Goal: Contribute content: Contribute content

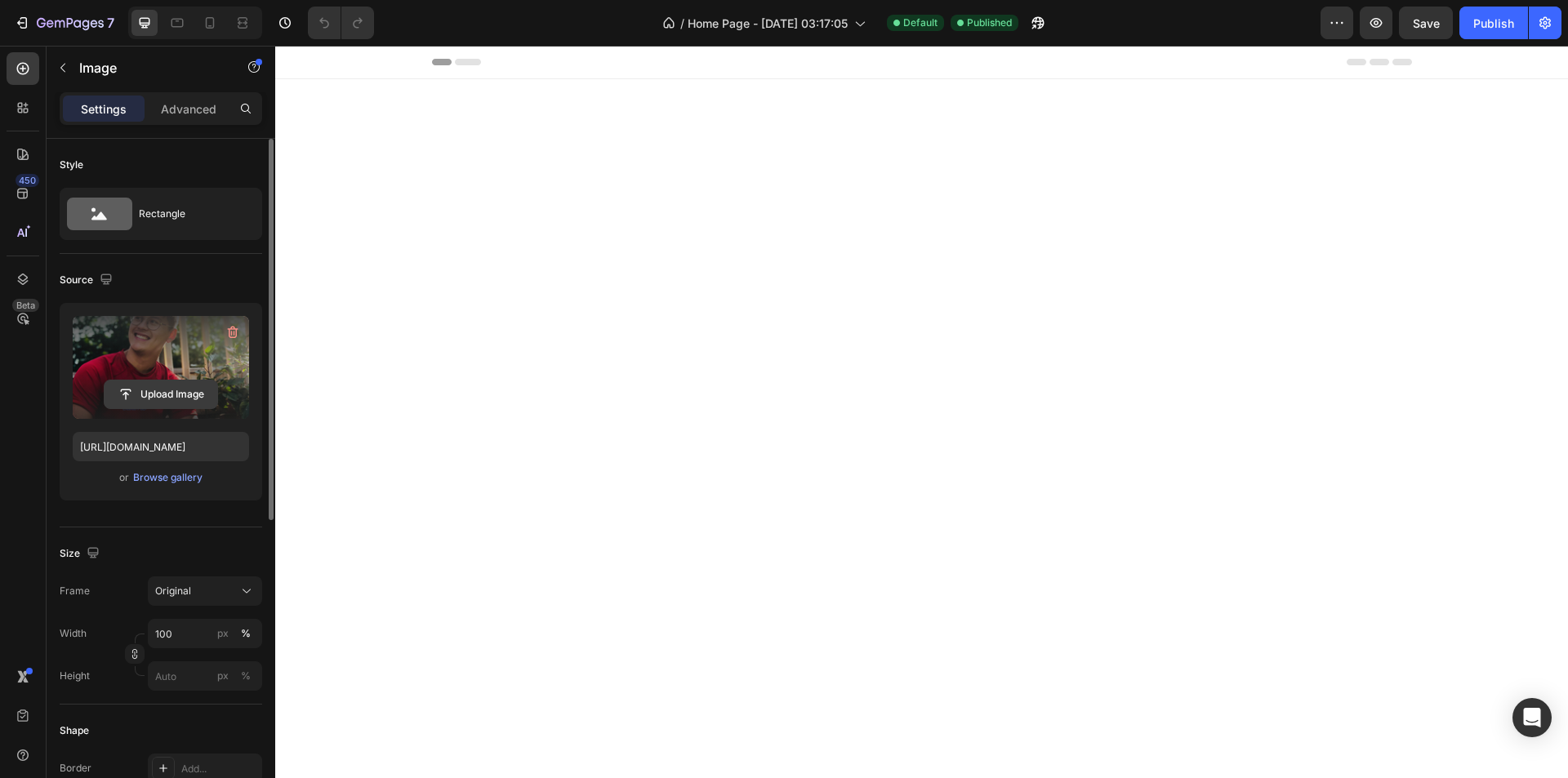
scroll to position [3102, 0]
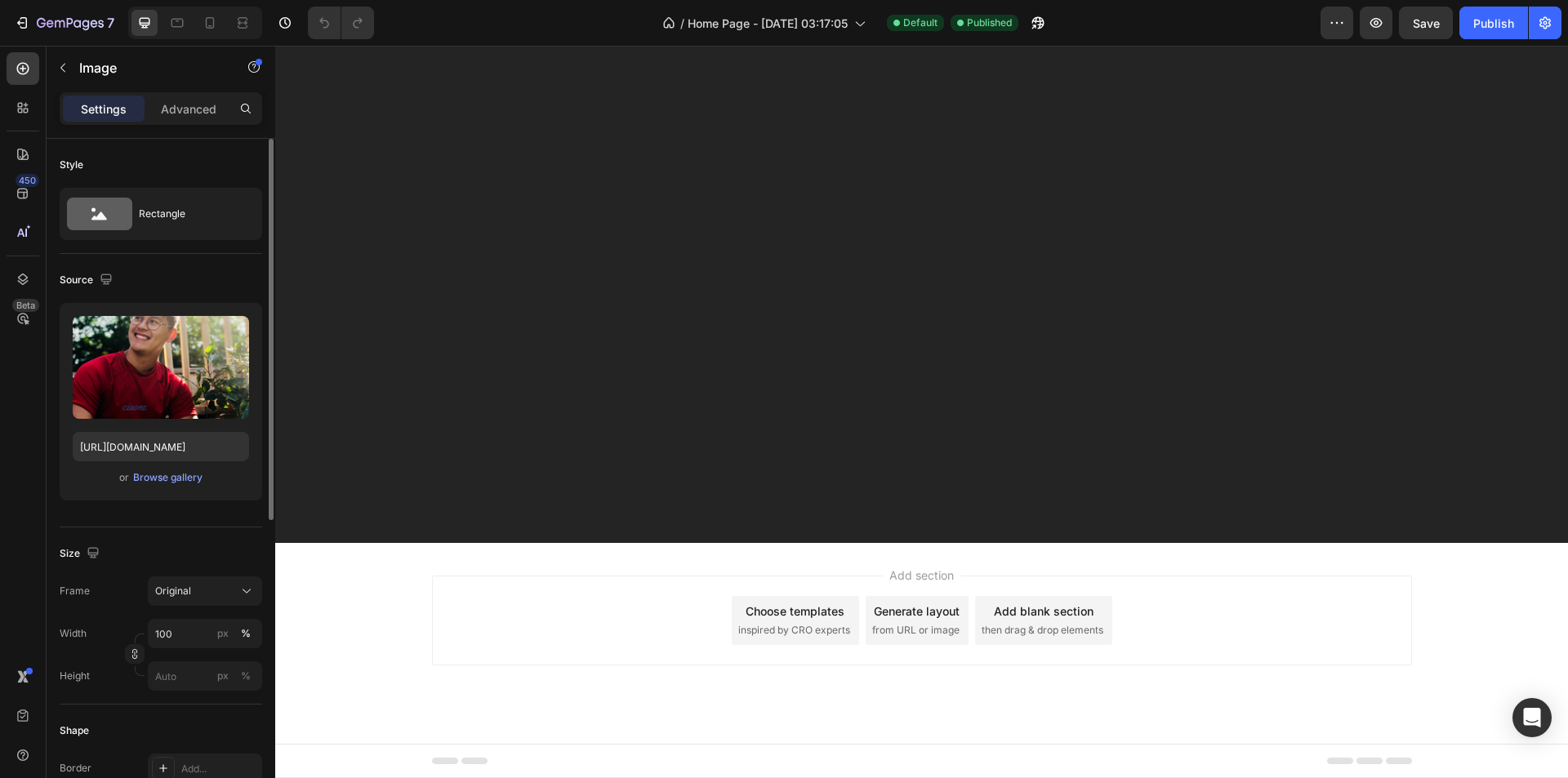
click at [161, 486] on div "or Browse gallery" at bounding box center [161, 477] width 176 height 20
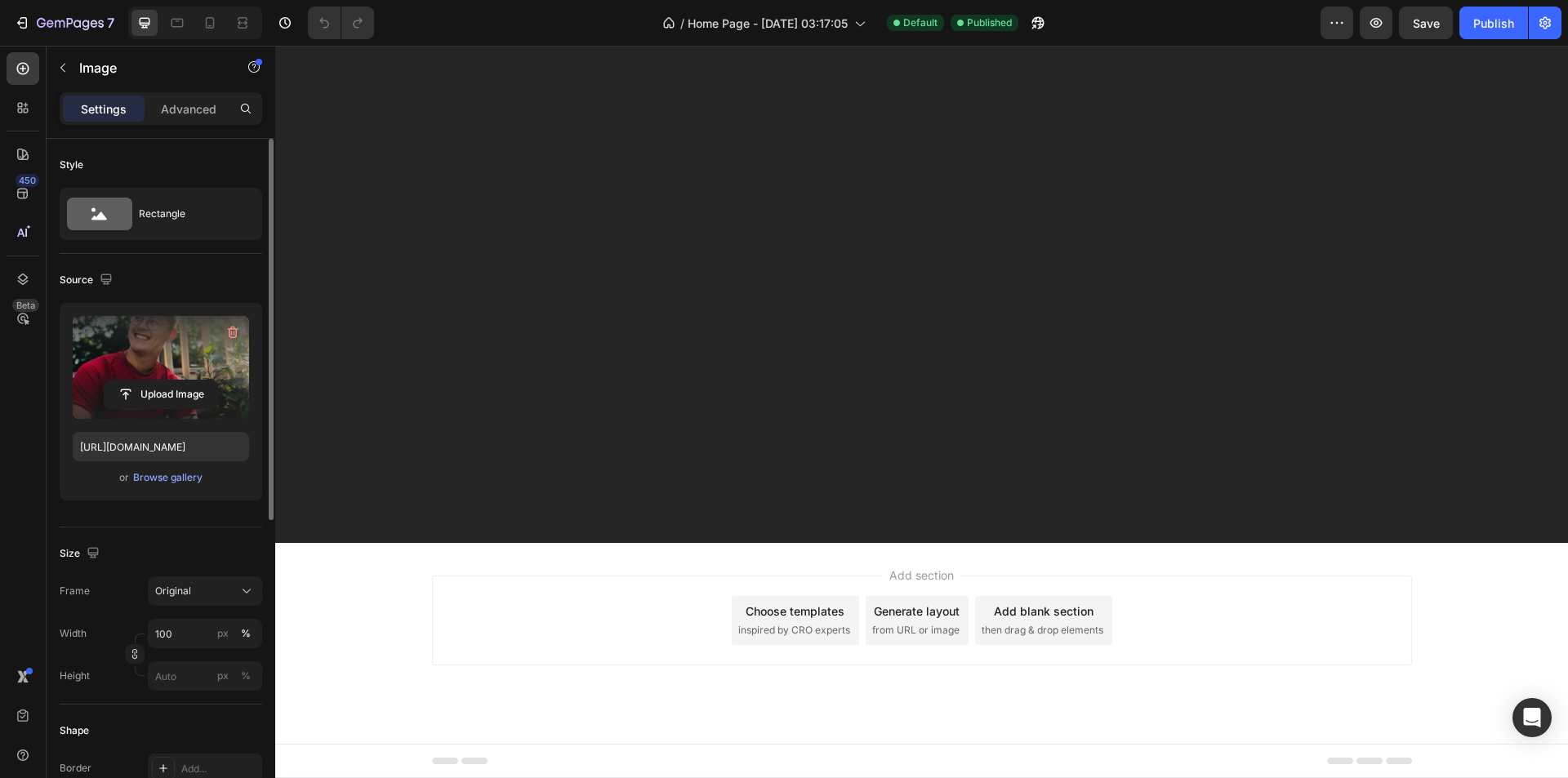
click at [180, 358] on label at bounding box center [161, 367] width 176 height 103
click at [180, 380] on input "file" at bounding box center [161, 394] width 113 height 28
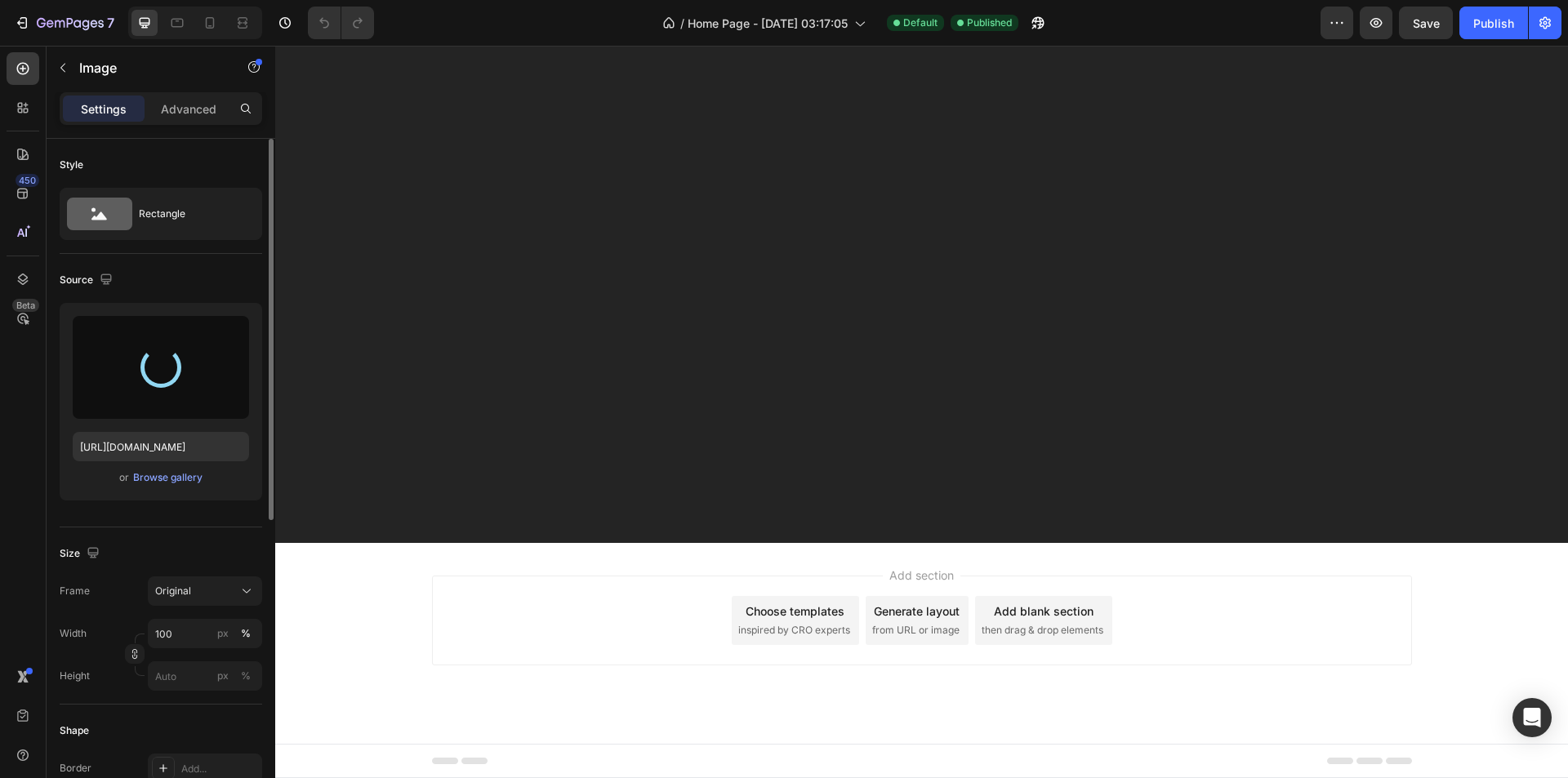
type input "[URL][DOMAIN_NAME]"
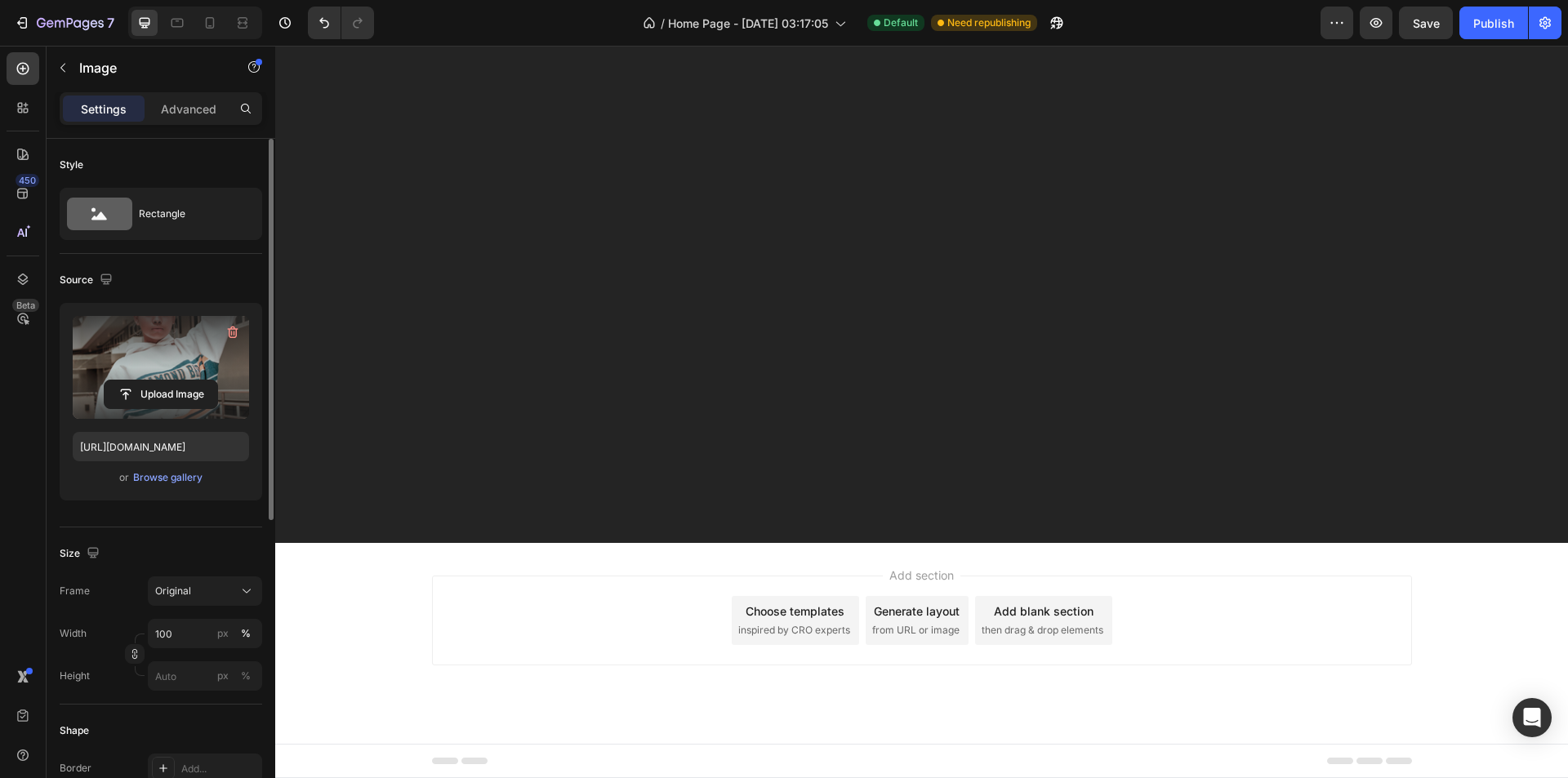
click at [160, 379] on label at bounding box center [161, 367] width 176 height 103
click at [160, 380] on input "file" at bounding box center [161, 394] width 113 height 28
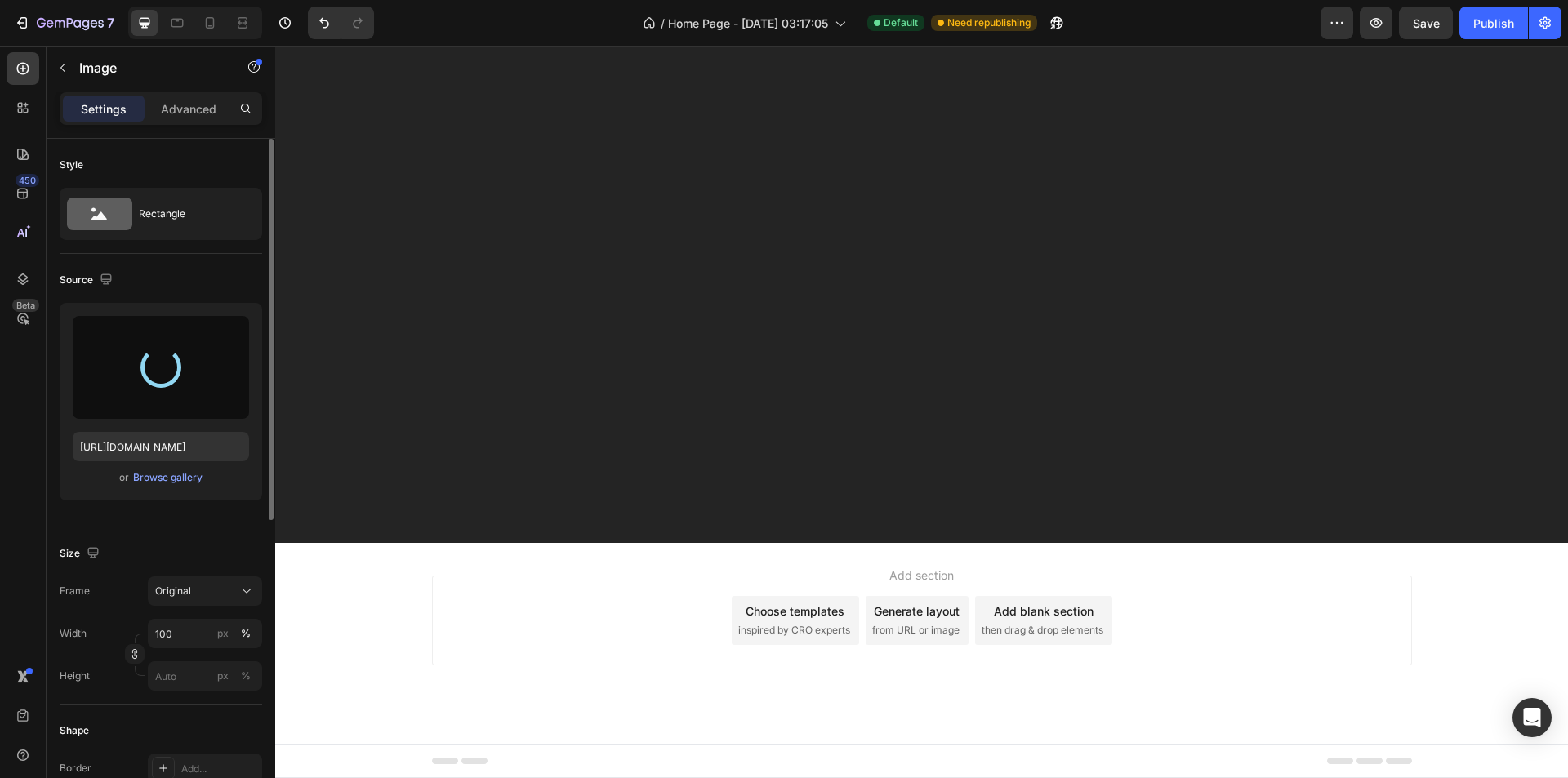
type input "[URL][DOMAIN_NAME]"
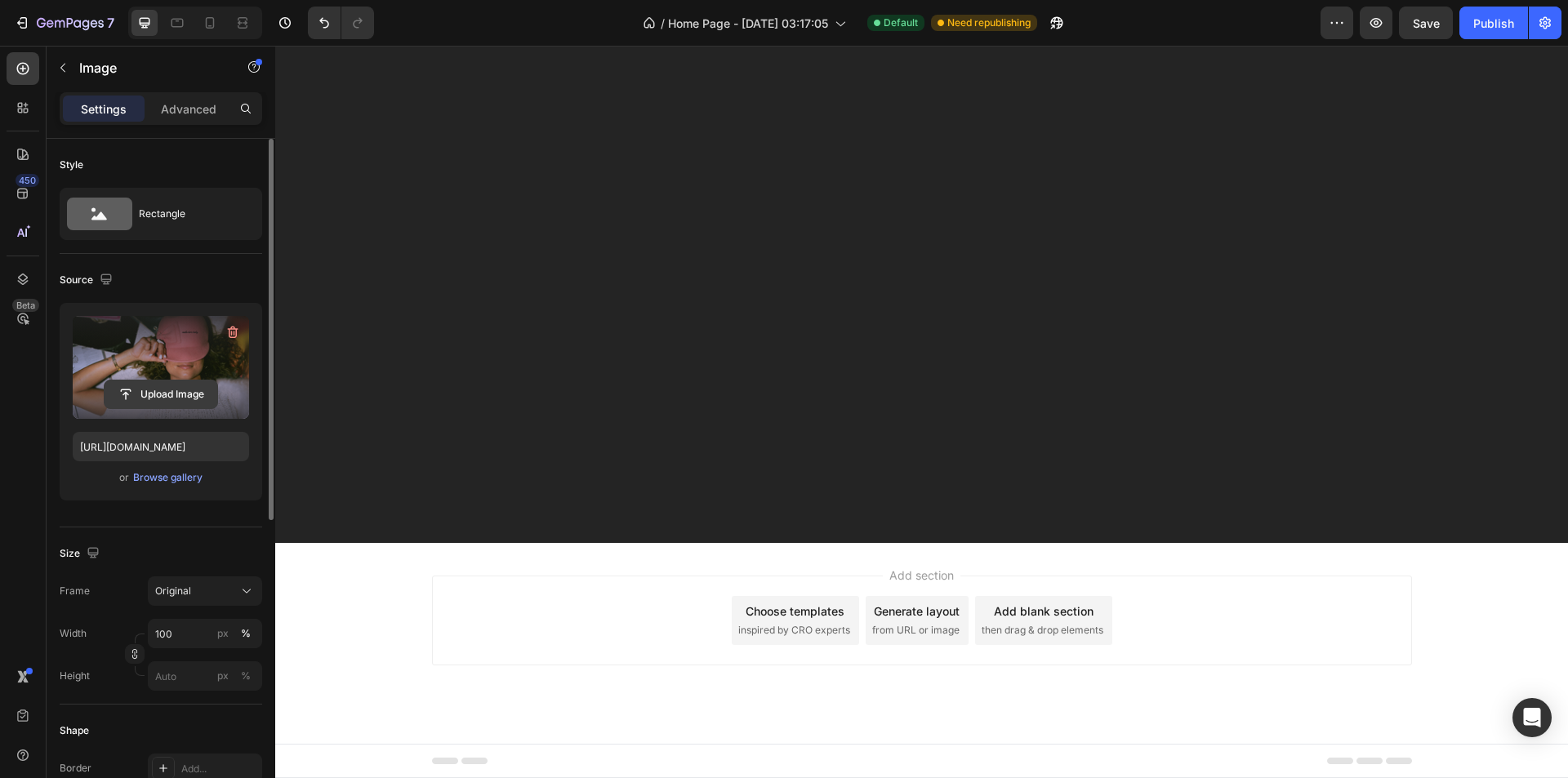
click at [175, 385] on input "file" at bounding box center [161, 394] width 113 height 28
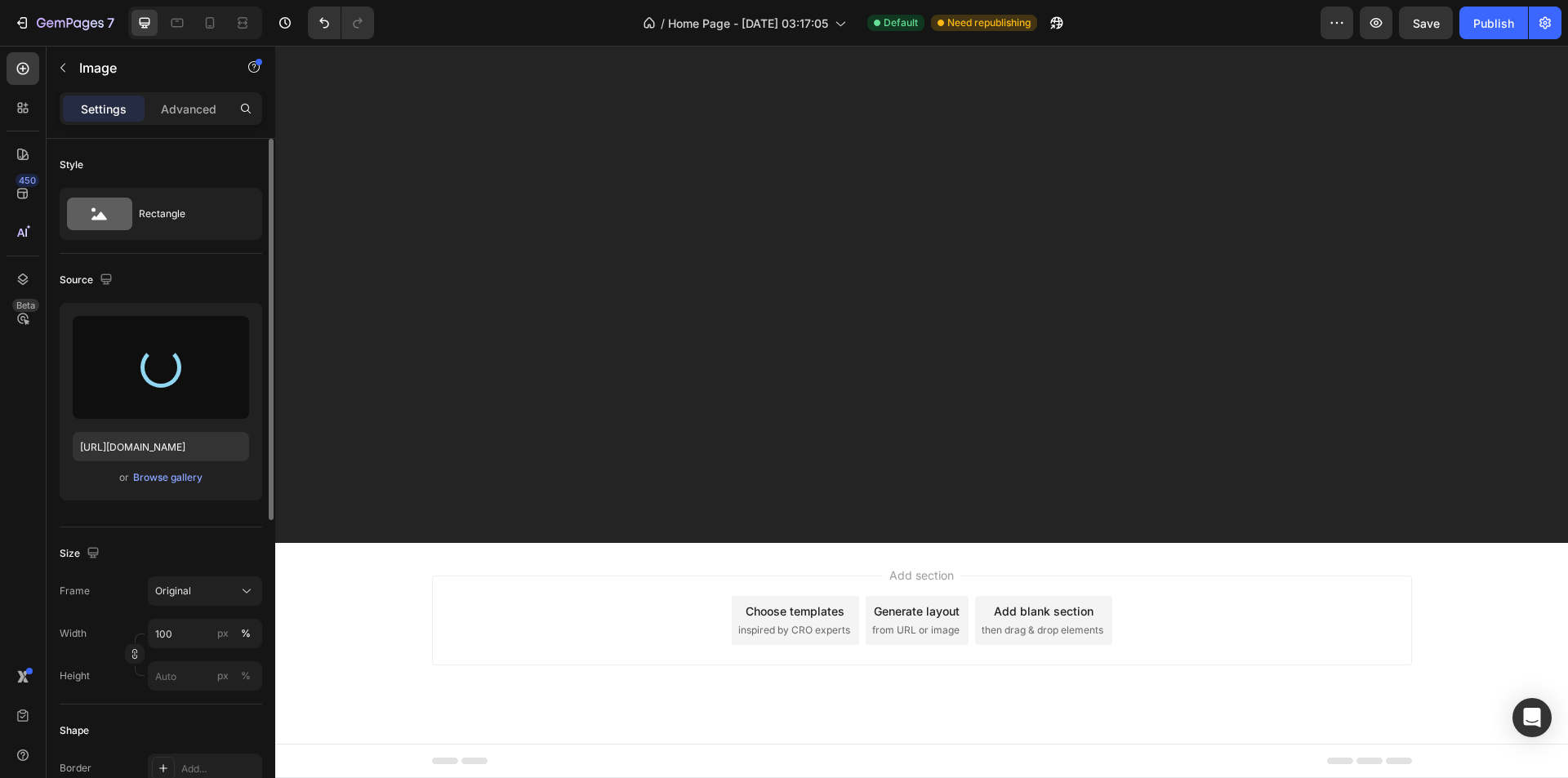
type input "[URL][DOMAIN_NAME]"
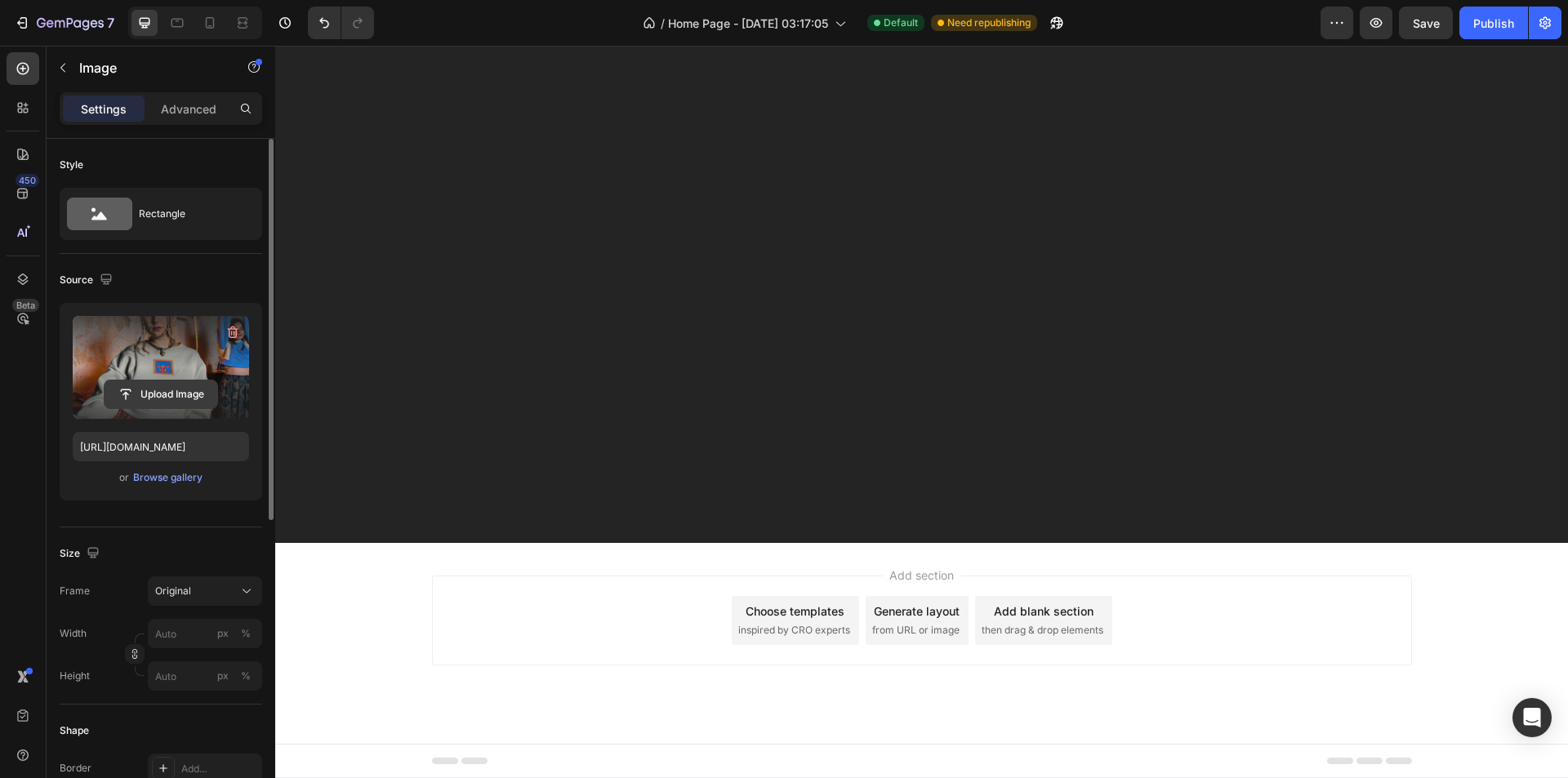
click at [167, 387] on input "file" at bounding box center [161, 394] width 113 height 28
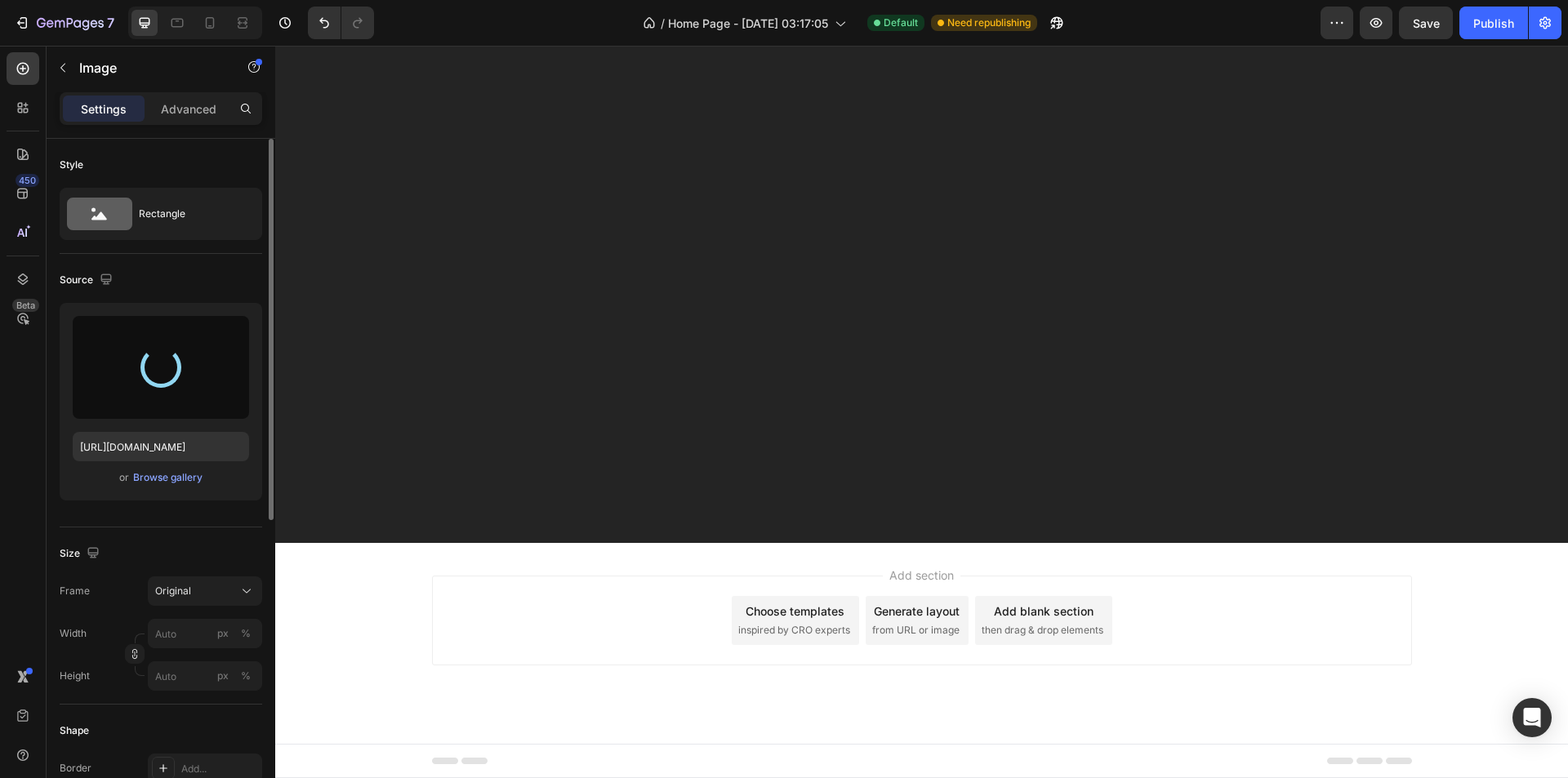
type input "[URL][DOMAIN_NAME]"
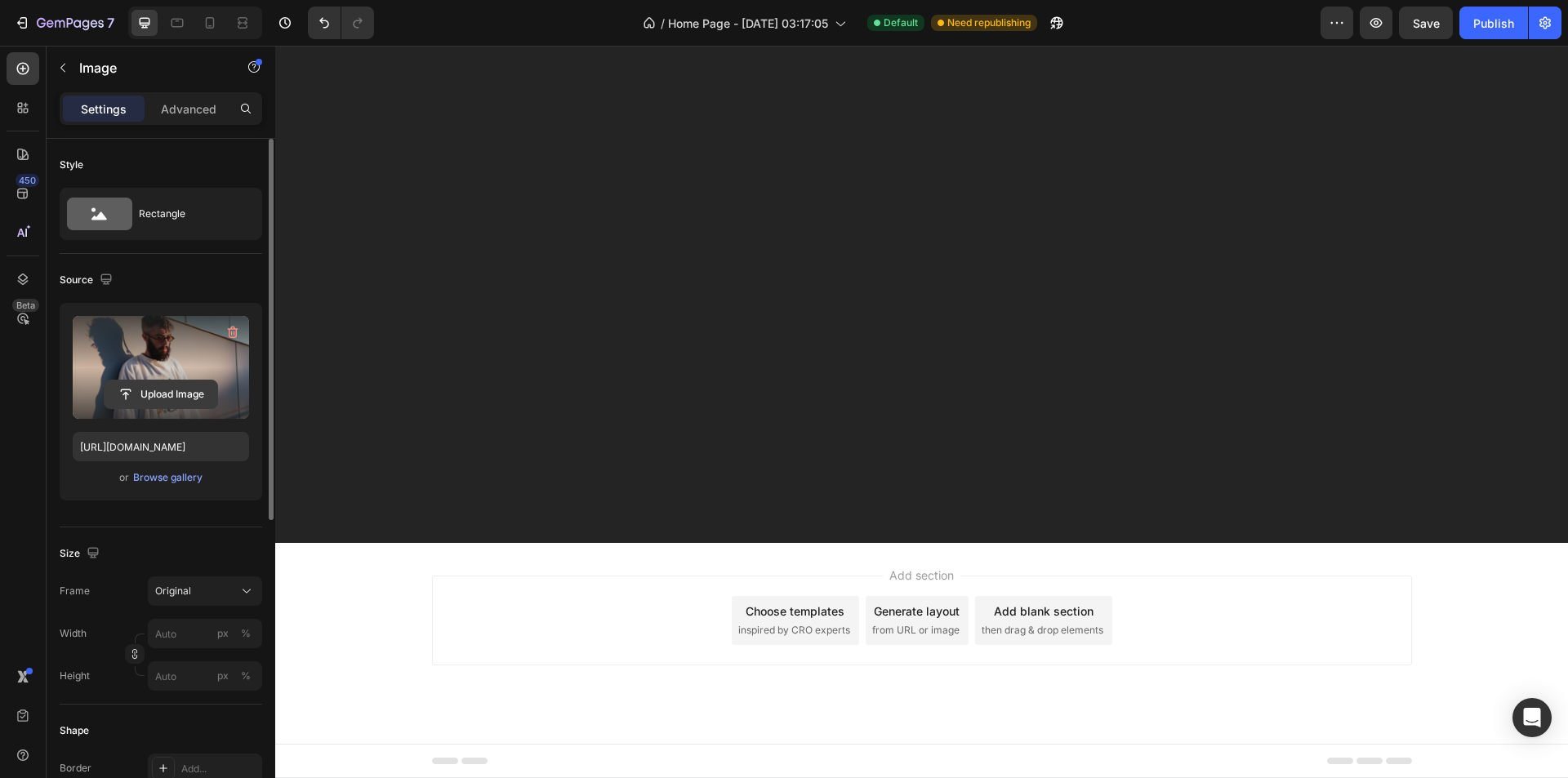
click at [174, 389] on input "file" at bounding box center [161, 394] width 113 height 28
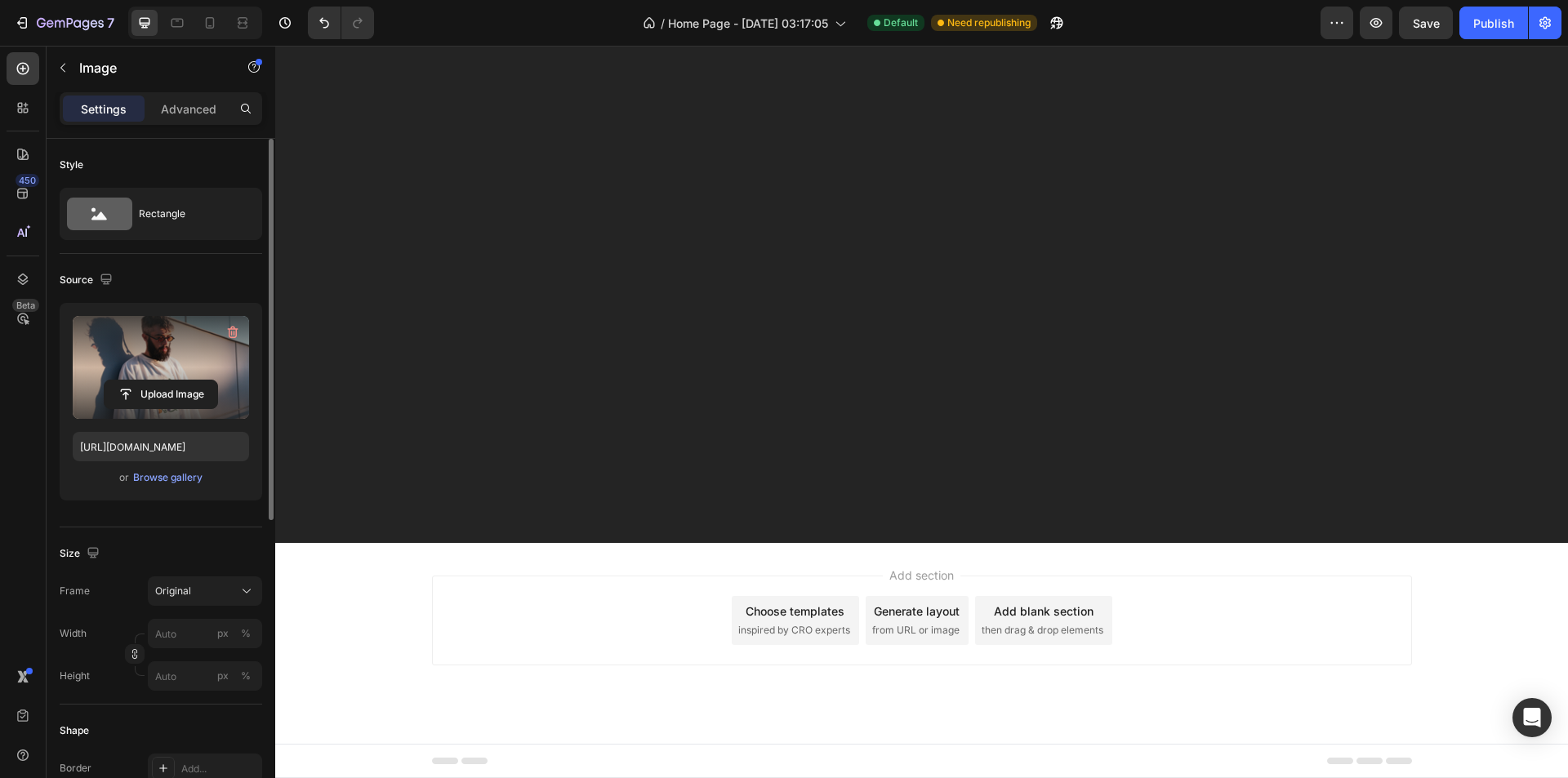
click at [192, 374] on label at bounding box center [161, 367] width 176 height 103
click at [192, 380] on input "file" at bounding box center [161, 394] width 113 height 28
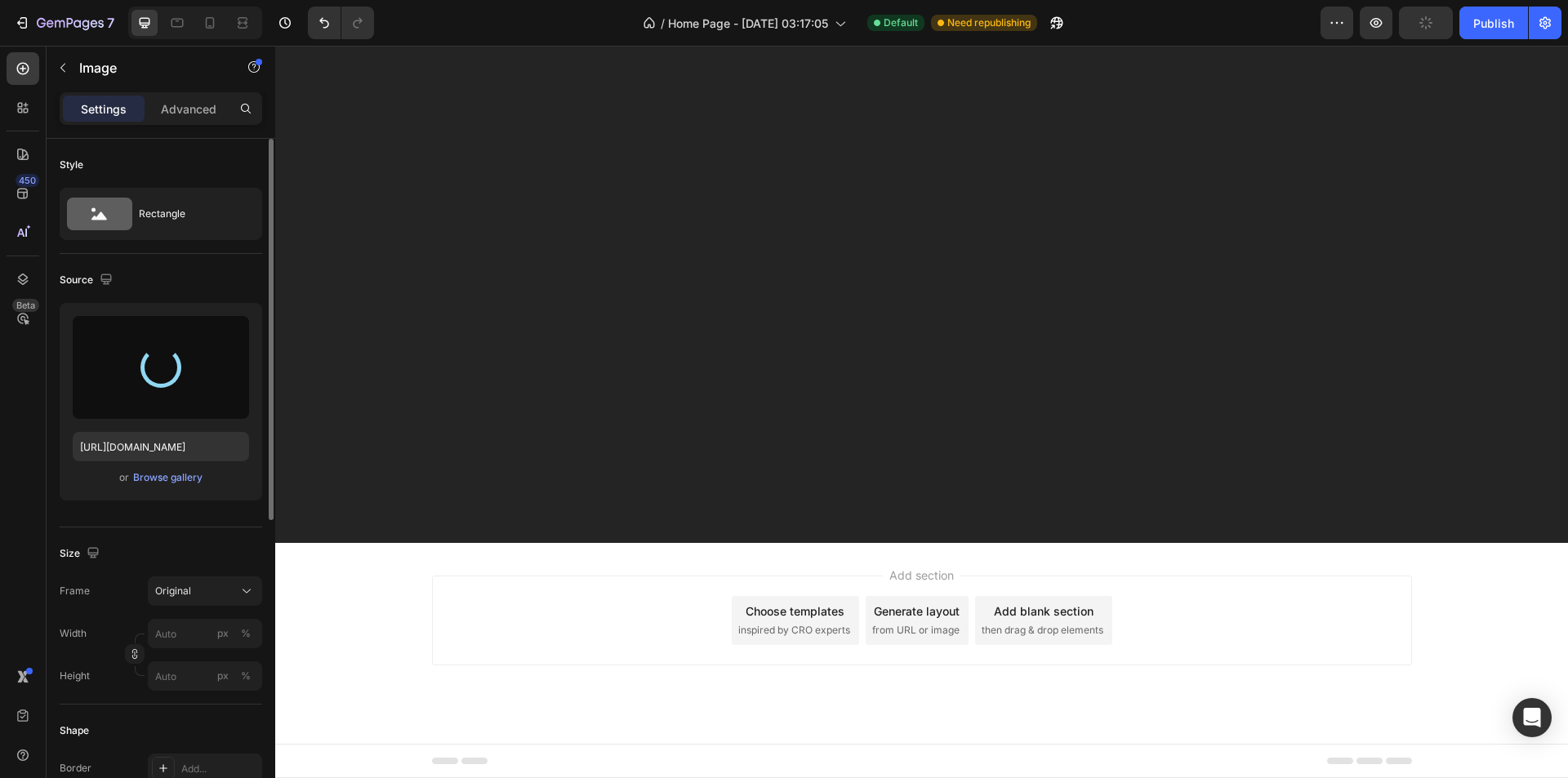
type input "[URL][DOMAIN_NAME]"
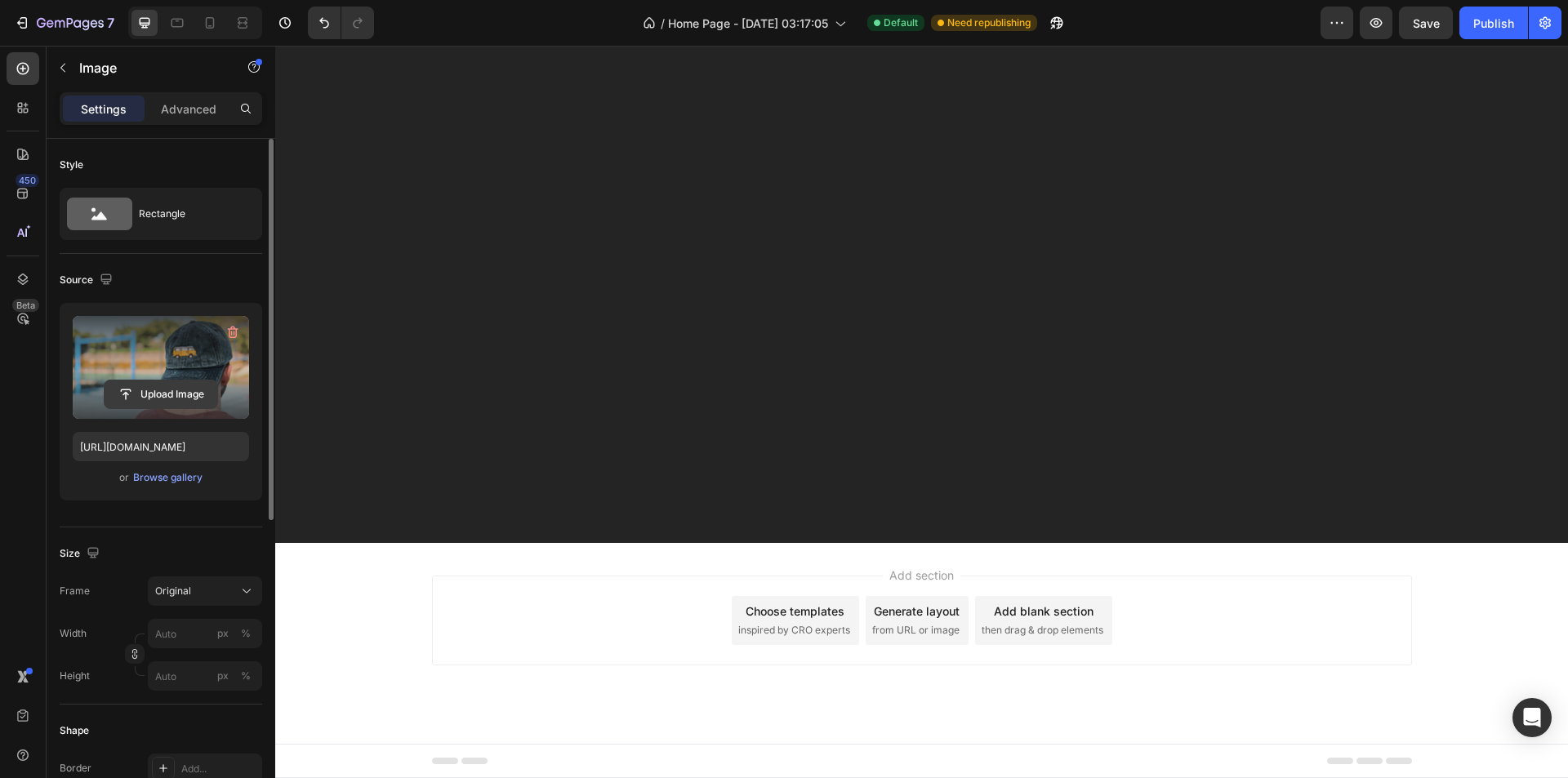
click at [131, 398] on input "file" at bounding box center [161, 394] width 113 height 28
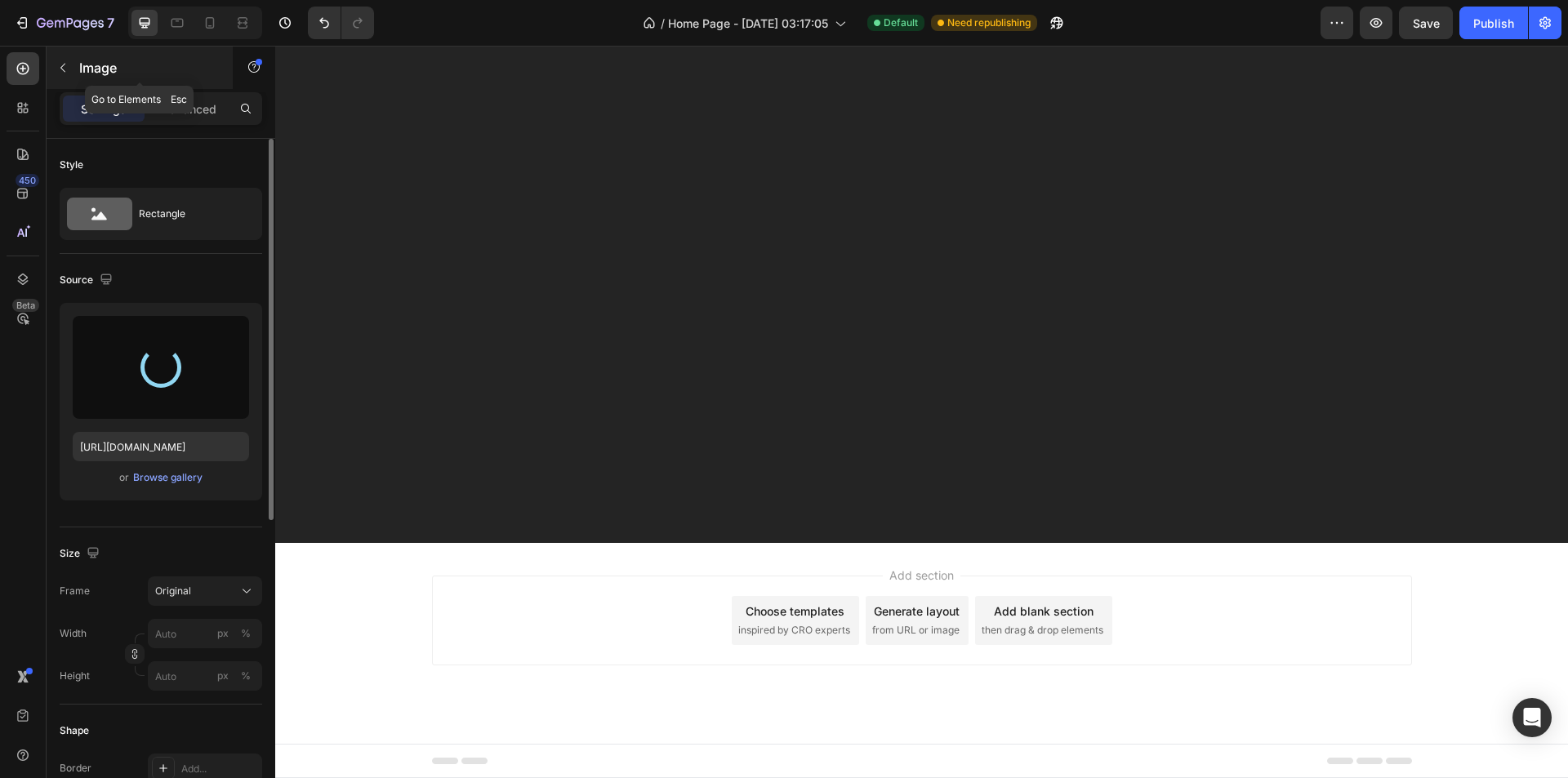
type input "[URL][DOMAIN_NAME]"
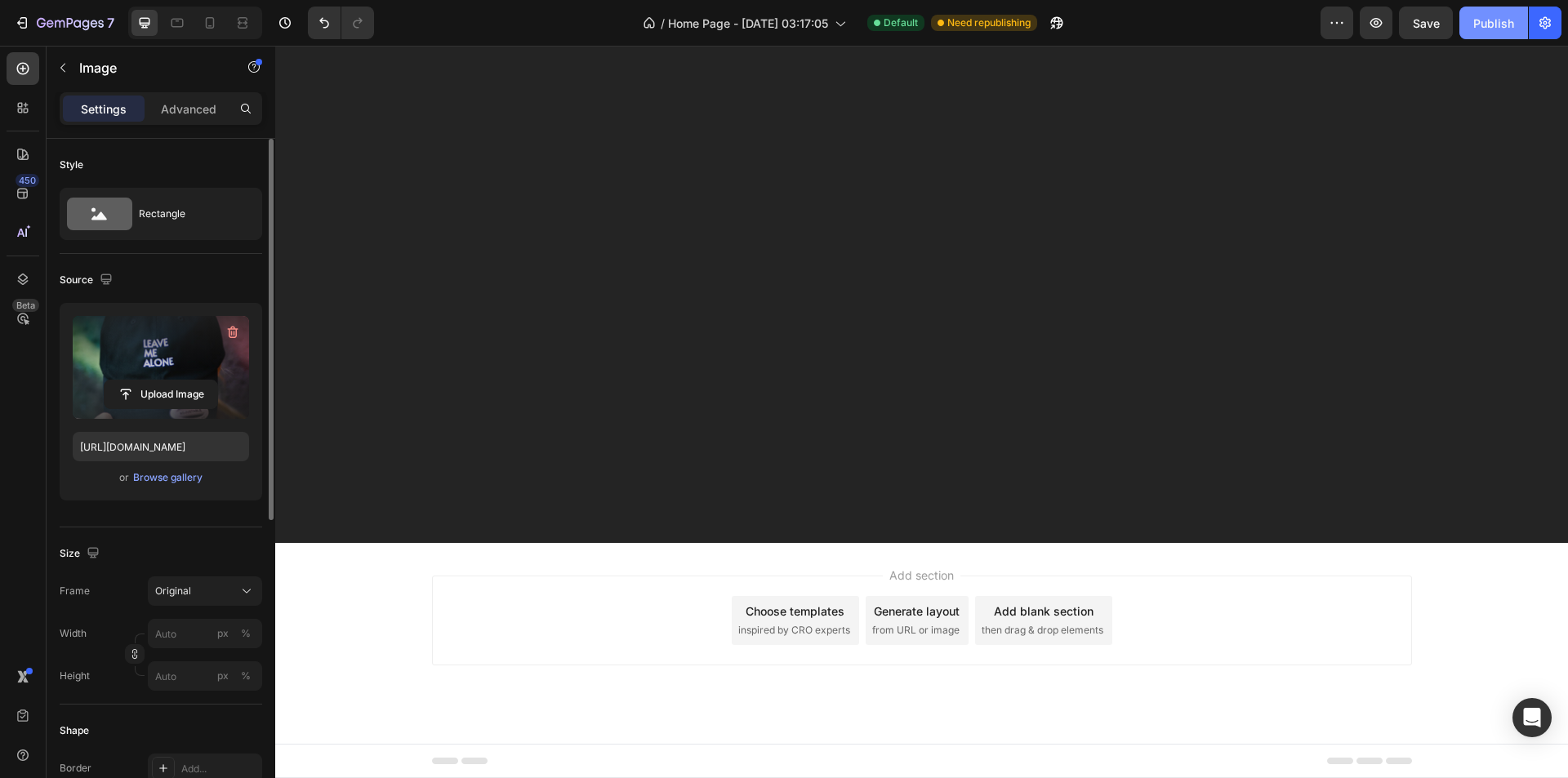
click at [1499, 24] on div "Publish" at bounding box center [1493, 23] width 41 height 17
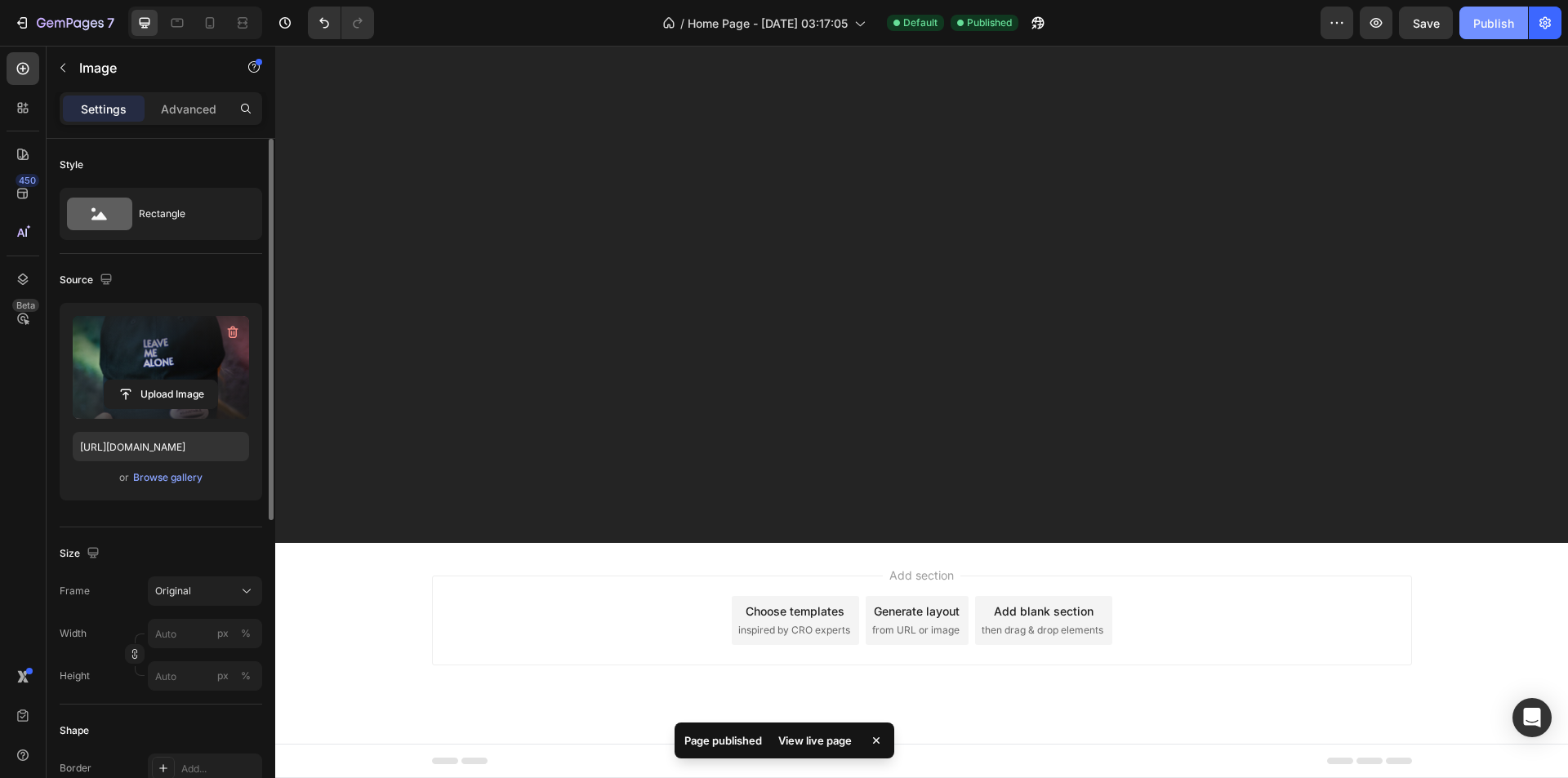
click at [1499, 24] on div "Publish" at bounding box center [1493, 23] width 41 height 17
